Goal: Information Seeking & Learning: Compare options

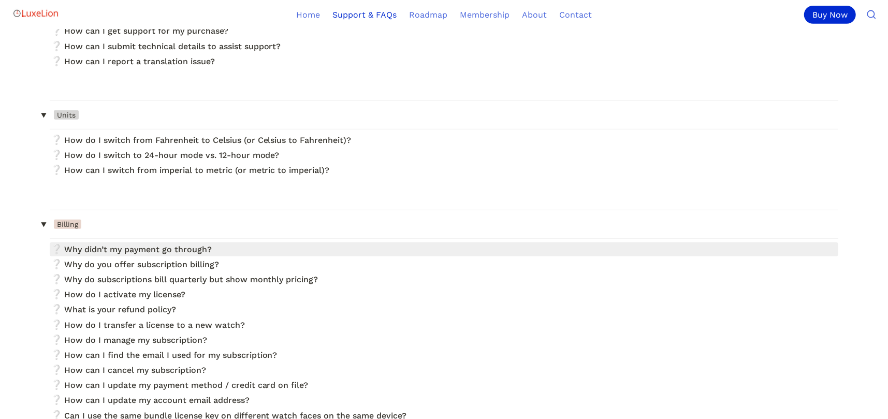
scroll to position [362, 0]
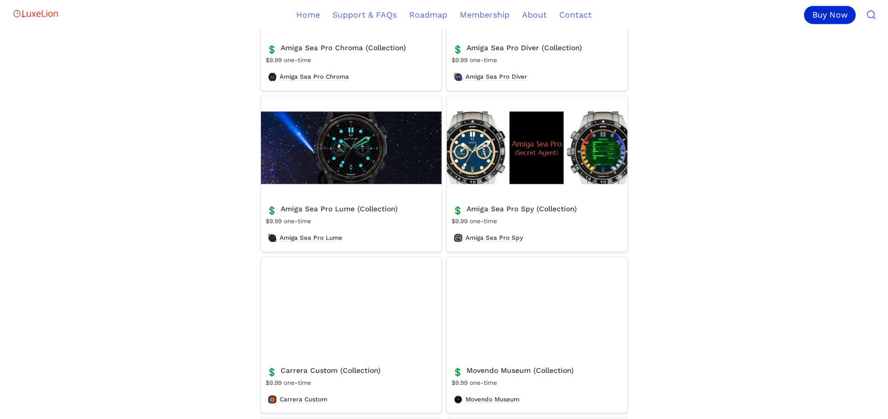
scroll to position [1605, 0]
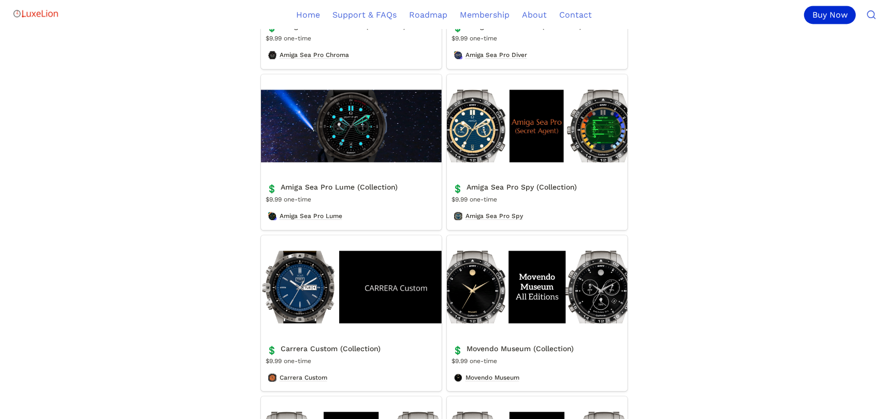
click at [485, 303] on link "Movendo Museum (Collection)" at bounding box center [537, 313] width 181 height 156
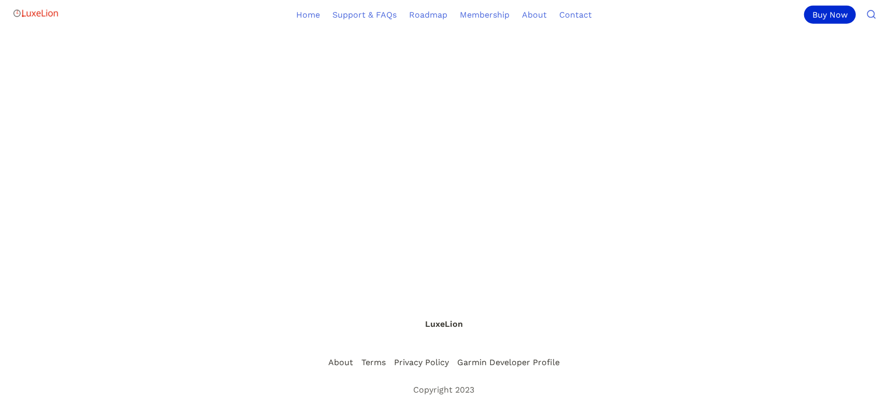
scroll to position [580, 0]
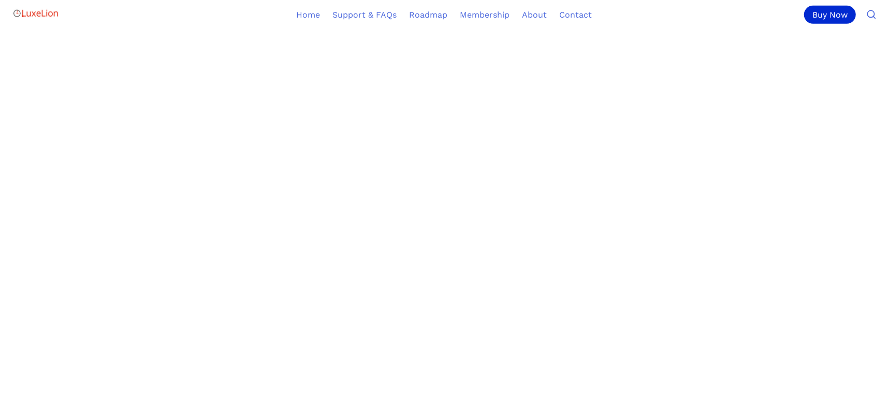
scroll to position [1605, 0]
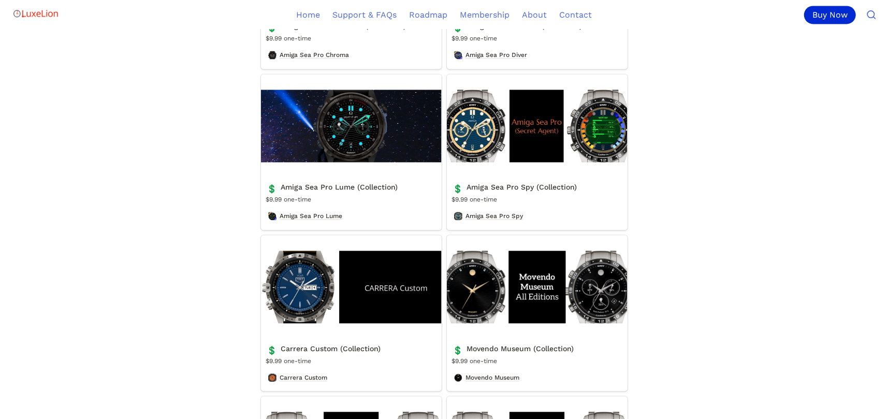
click at [306, 285] on link "Carrera Custom (Collection)" at bounding box center [351, 313] width 181 height 156
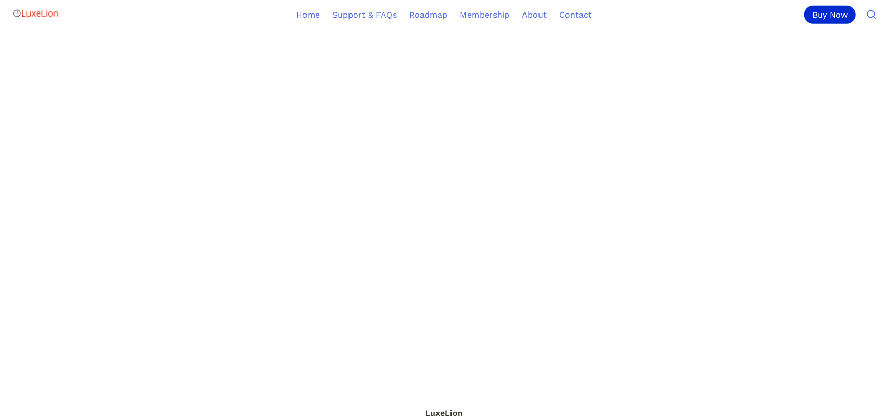
scroll to position [867, 0]
